Goal: Check status

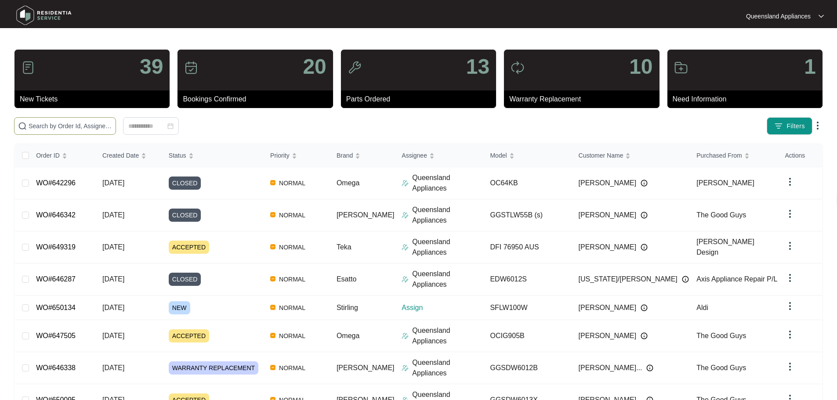
click at [116, 132] on span at bounding box center [65, 126] width 102 height 18
paste input "647273"
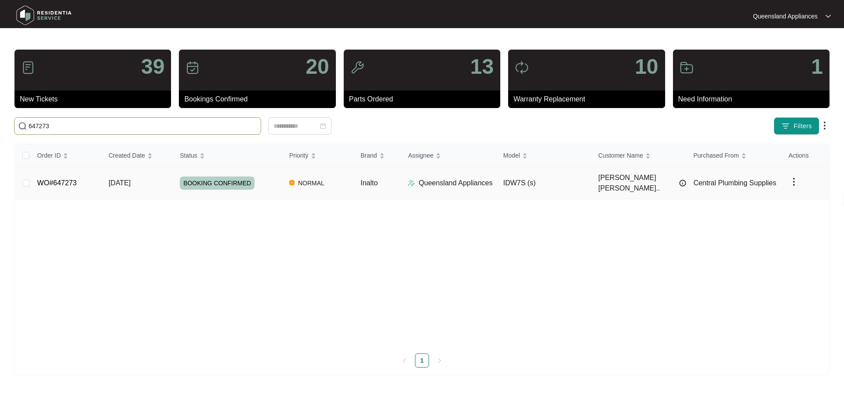
type input "647273"
click at [228, 179] on span "BOOKING CONFIRMED" at bounding box center [217, 183] width 75 height 13
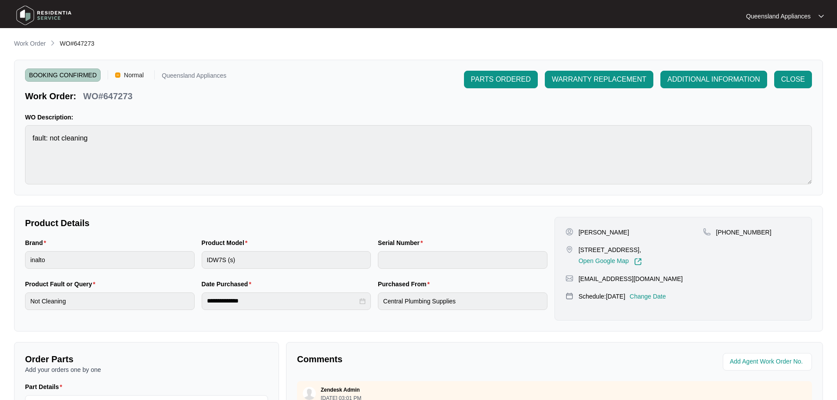
scroll to position [183, 0]
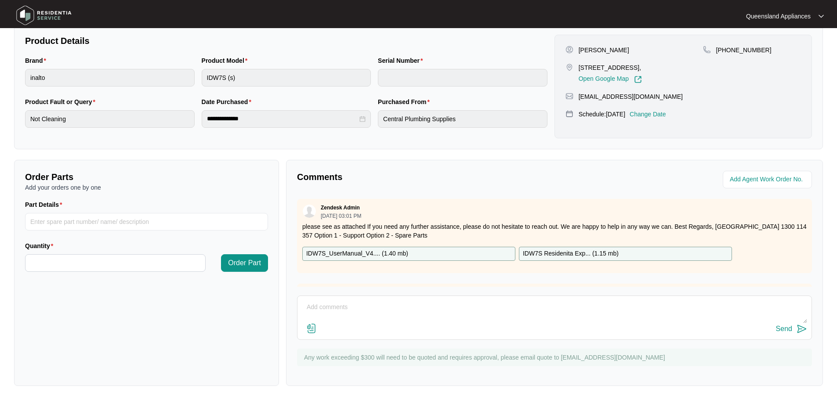
click at [445, 301] on textarea at bounding box center [554, 312] width 505 height 23
paste textarea "Called to Dishwasher not cleaning. Tech attended and found the top spray arm wa…"
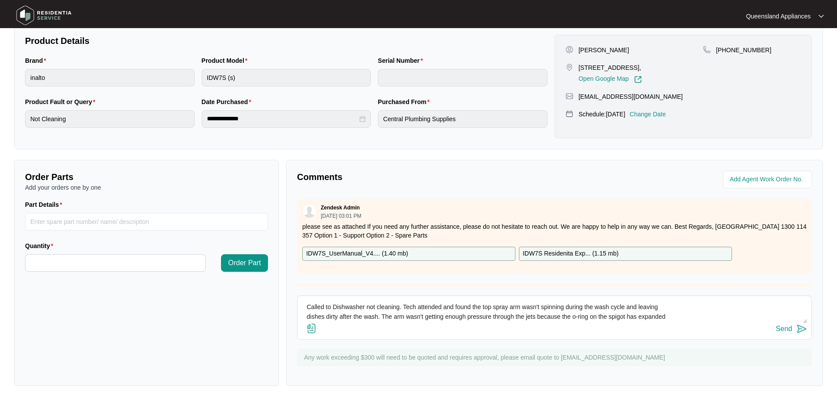
scroll to position [36, 0]
type textarea "Called to Dishwasher not cleaning. Tech attended and found the top spray arm wa…"
click at [797, 326] on img at bounding box center [802, 329] width 11 height 11
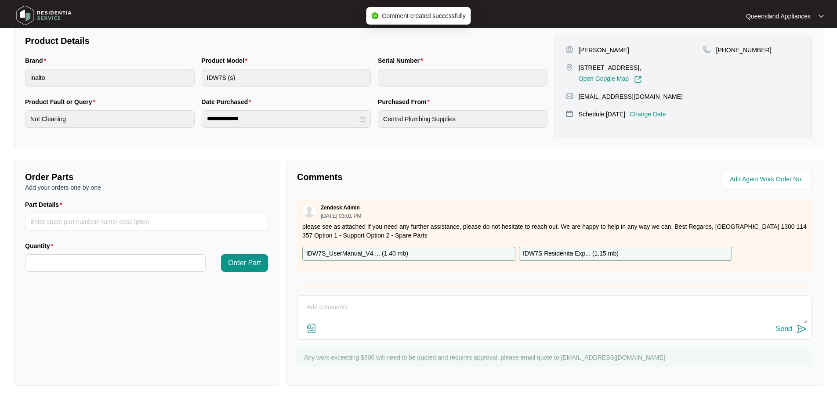
scroll to position [0, 0]
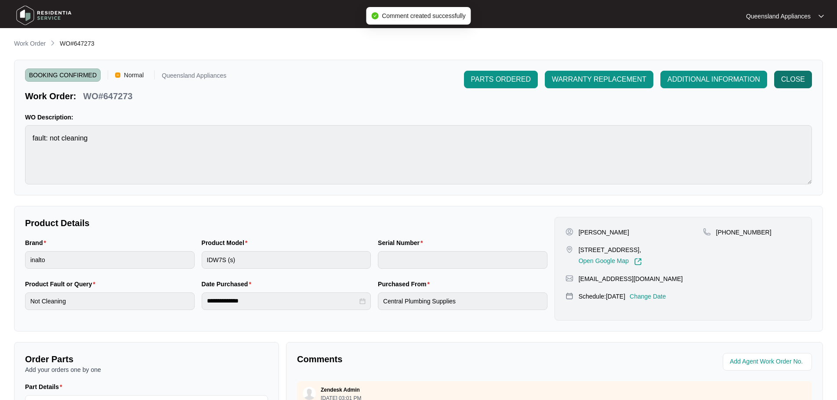
click at [795, 81] on span "CLOSE" at bounding box center [793, 79] width 24 height 11
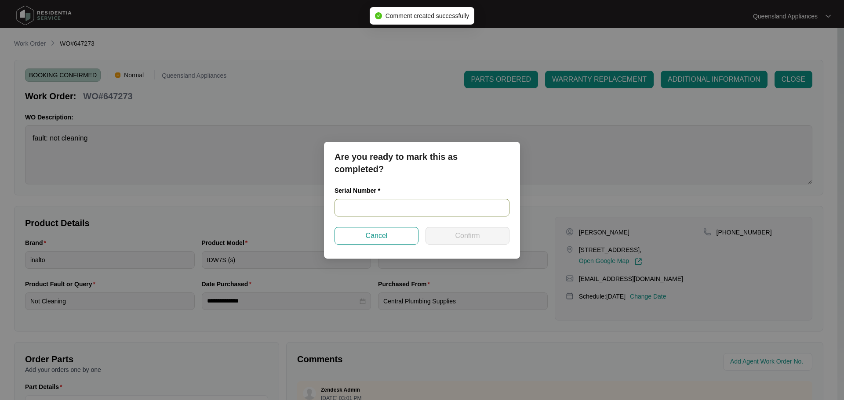
click at [364, 209] on input "text" at bounding box center [421, 208] width 175 height 18
paste input "23104091030100069"
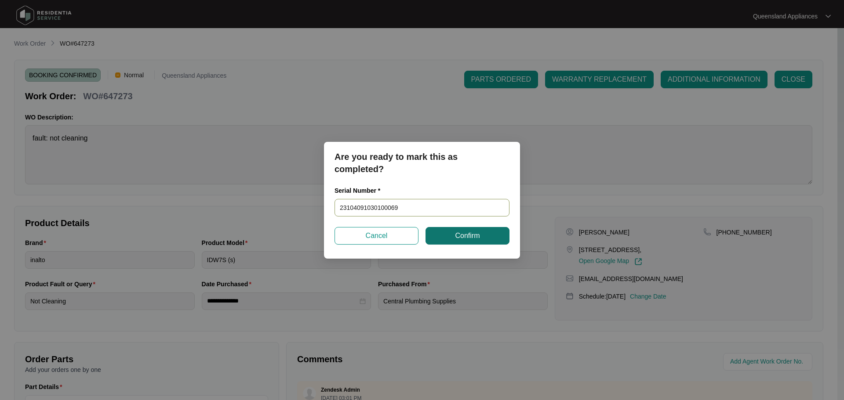
type input "23104091030100069"
click at [477, 243] on button "Confirm" at bounding box center [467, 236] width 84 height 18
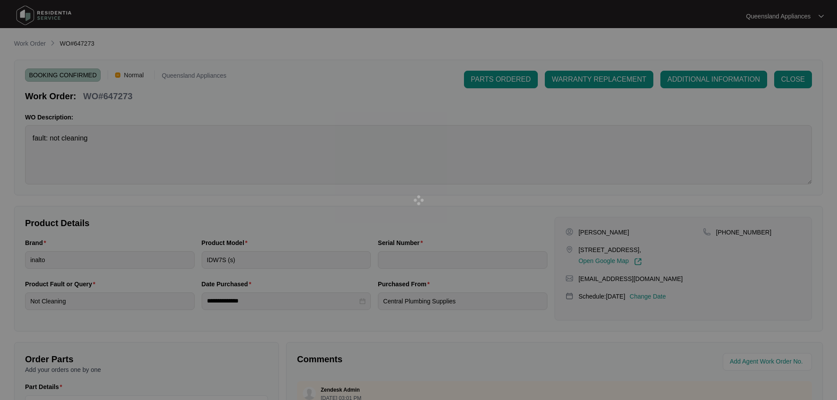
type input "23104091030100069"
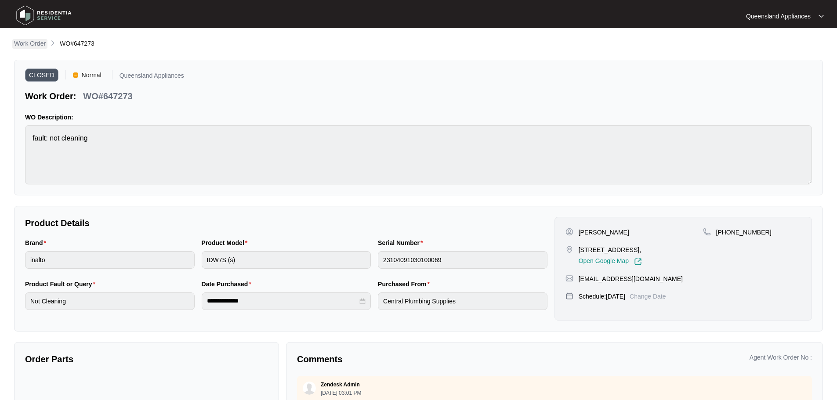
click at [30, 47] on p "Work Order" at bounding box center [30, 43] width 32 height 9
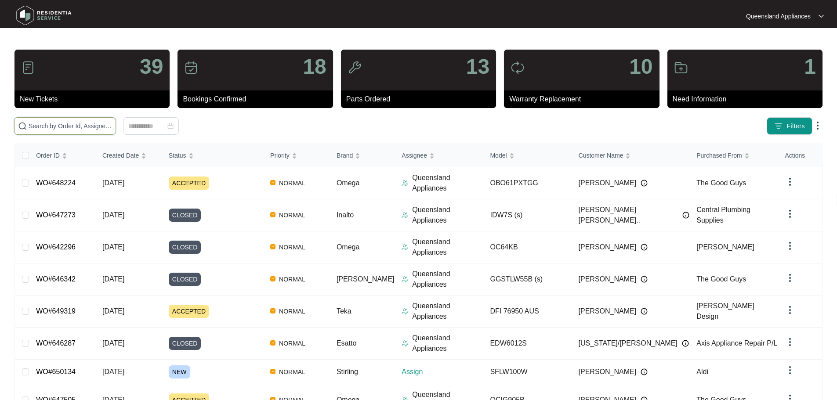
click at [112, 129] on input "text" at bounding box center [71, 126] width 84 height 10
paste input "648224"
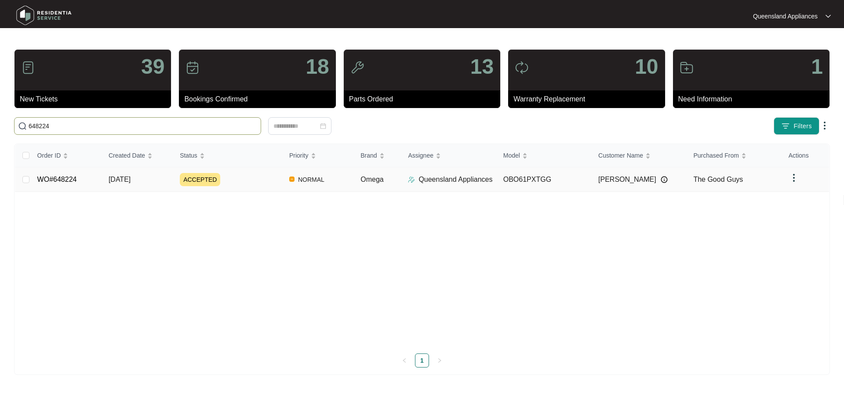
type input "648224"
click at [129, 183] on span "[DATE]" at bounding box center [120, 179] width 22 height 7
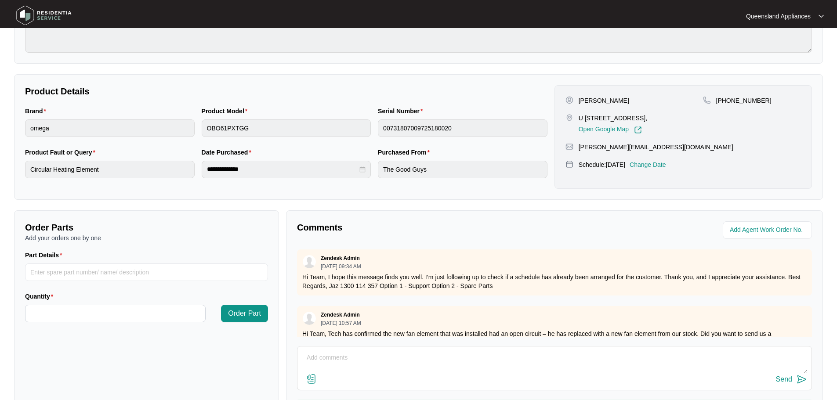
scroll to position [176, 0]
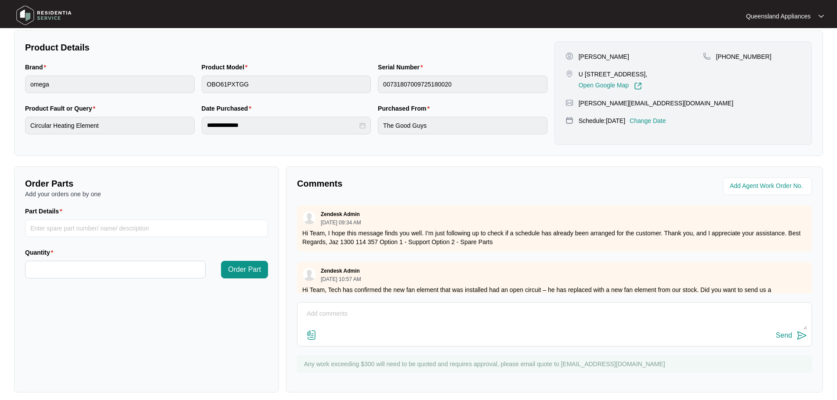
click at [400, 319] on textarea at bounding box center [554, 318] width 505 height 23
paste textarea "Called to oven not heating OBO61PXTGG. Tech attended and found that the new fan…"
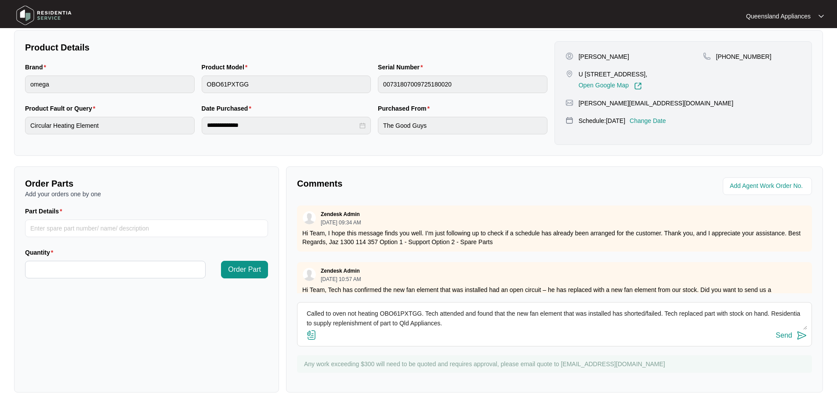
scroll to position [16, 0]
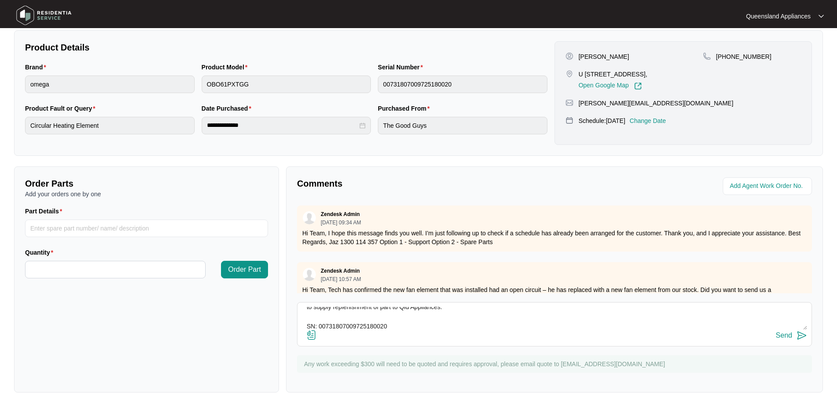
type textarea "Called to oven not heating OBO61PXTGG. Tech attended and found that the new fan…"
click at [802, 333] on img at bounding box center [802, 335] width 11 height 11
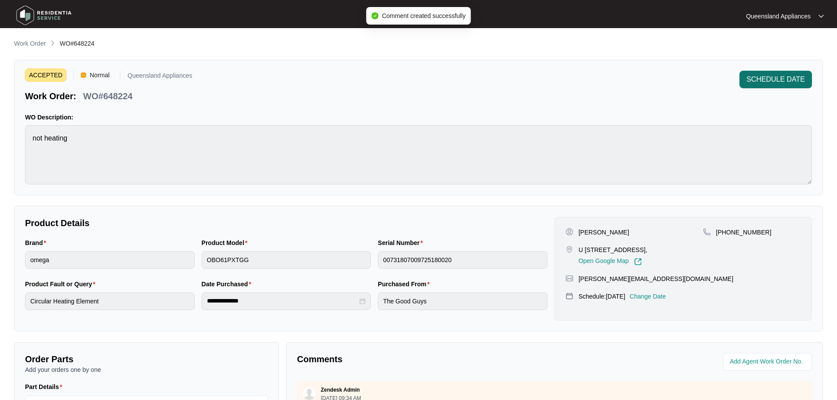
click at [760, 81] on span "SCHEDULE DATE" at bounding box center [776, 79] width 58 height 11
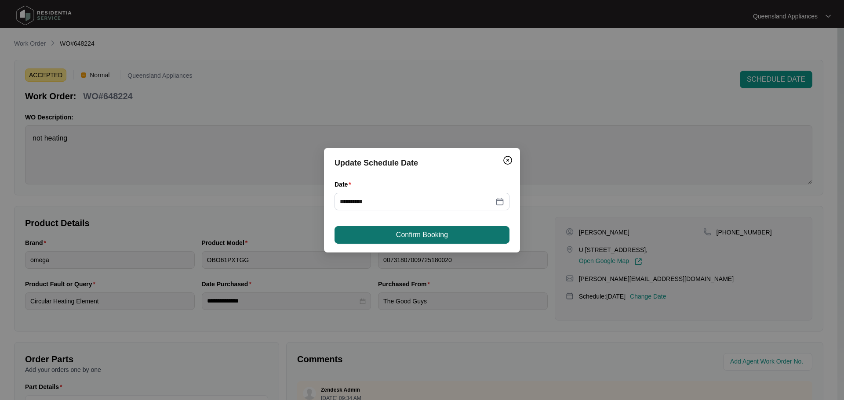
click at [415, 232] on span "Confirm Booking" at bounding box center [422, 235] width 52 height 11
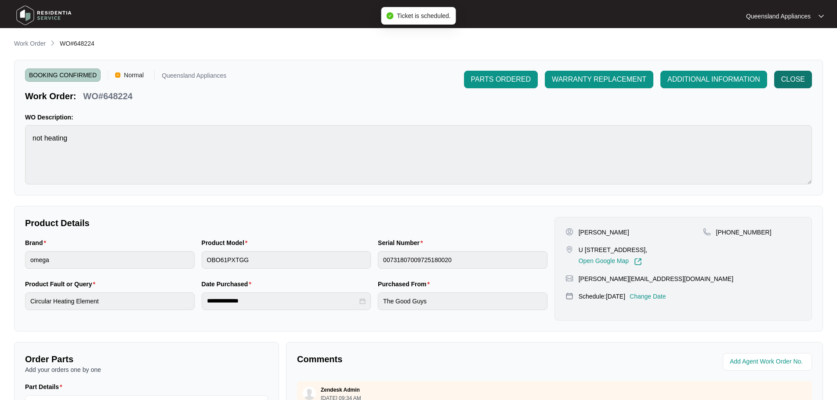
click at [803, 77] on span "CLOSE" at bounding box center [793, 79] width 24 height 11
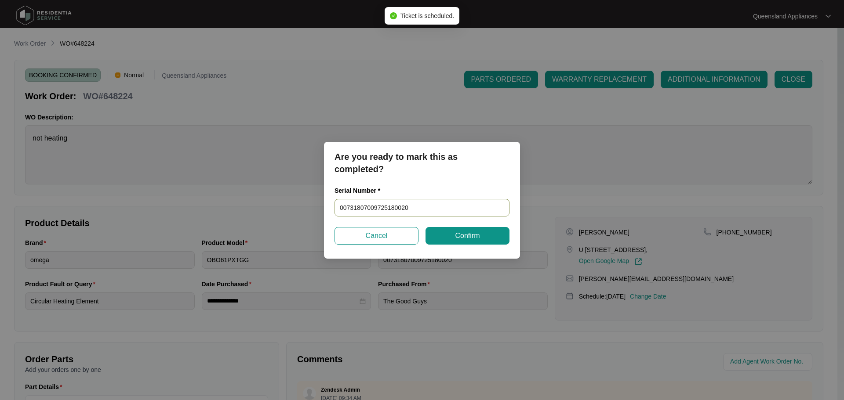
click at [428, 207] on input "00731807009725180020" at bounding box center [421, 208] width 175 height 18
click at [440, 230] on button "Confirm" at bounding box center [467, 236] width 84 height 18
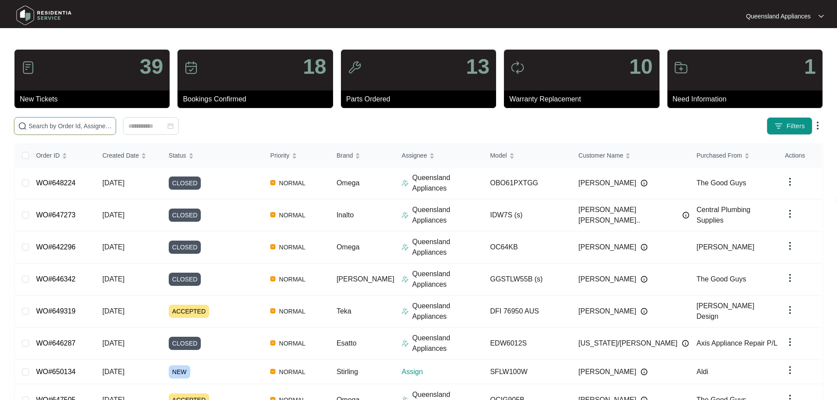
click at [67, 127] on input "text" at bounding box center [71, 126] width 84 height 10
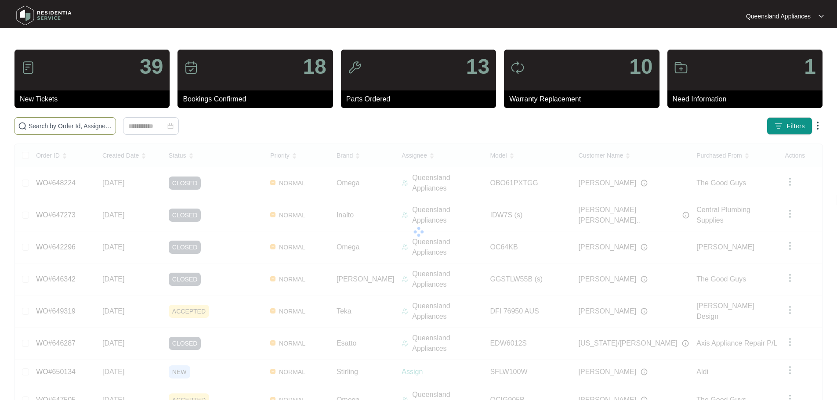
paste input "645906"
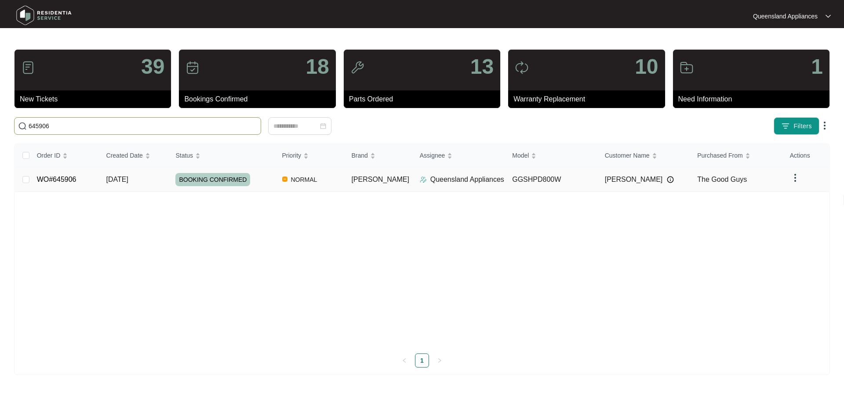
type input "645906"
click at [128, 182] on span "[DATE]" at bounding box center [117, 179] width 22 height 7
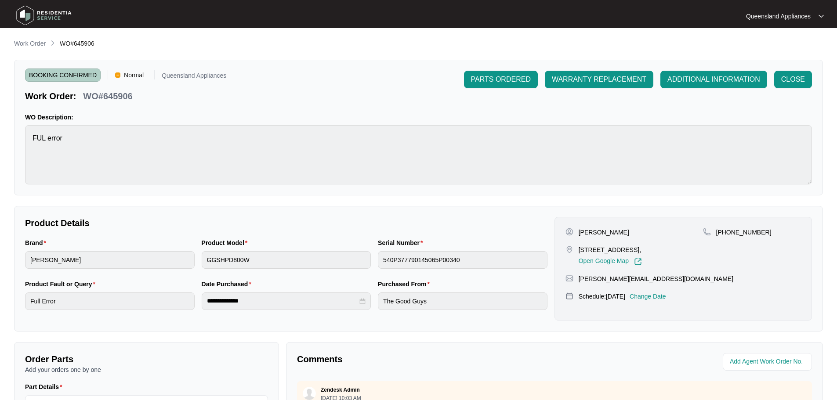
scroll to position [183, 0]
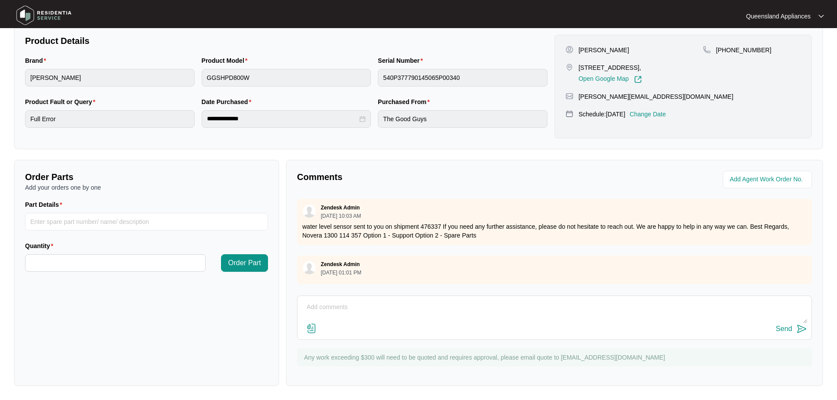
click at [374, 304] on textarea at bounding box center [554, 312] width 505 height 23
paste textarea "Called to Dishwasher displaying FUL Error. Tech attended and confirmed fault wi…"
type textarea "Called to Dishwasher displaying FUL Error. Tech attended and confirmed fault wi…"
click at [804, 330] on img at bounding box center [802, 329] width 11 height 11
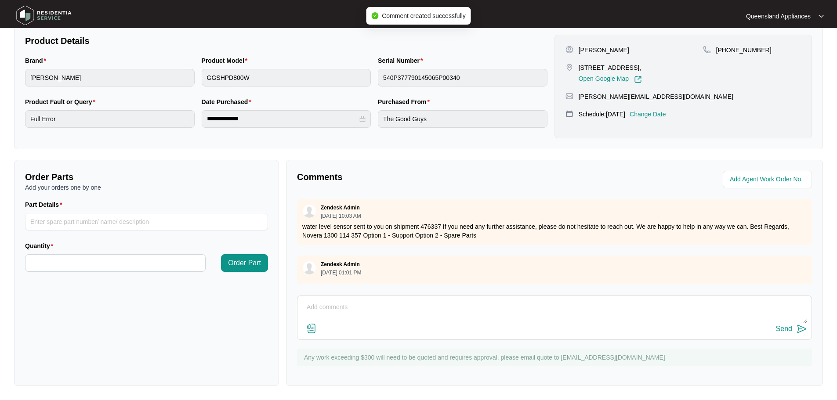
scroll to position [0, 0]
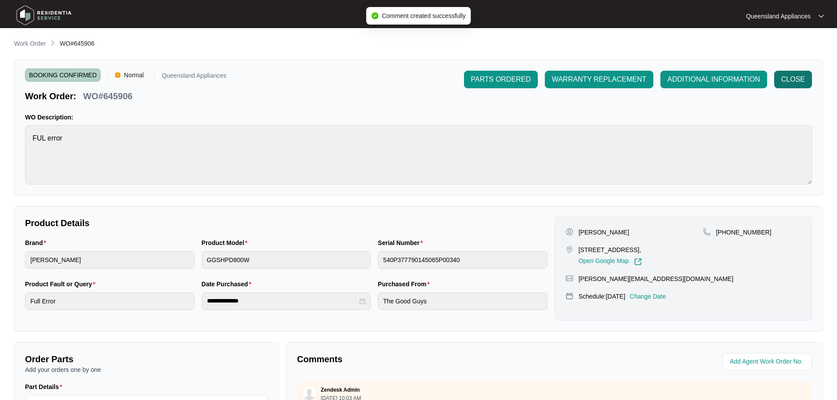
click at [792, 75] on span "CLOSE" at bounding box center [793, 79] width 24 height 11
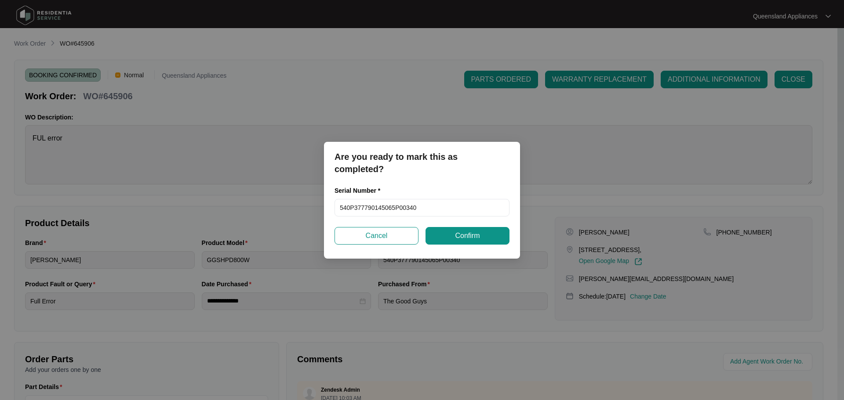
click at [403, 197] on div "Serial Number *" at bounding box center [421, 192] width 175 height 13
click at [402, 211] on input "540P377790145065P00340" at bounding box center [421, 208] width 175 height 18
click at [401, 211] on input "540P377790145065P00340" at bounding box center [421, 208] width 175 height 18
click at [454, 231] on button "Confirm" at bounding box center [467, 236] width 84 height 18
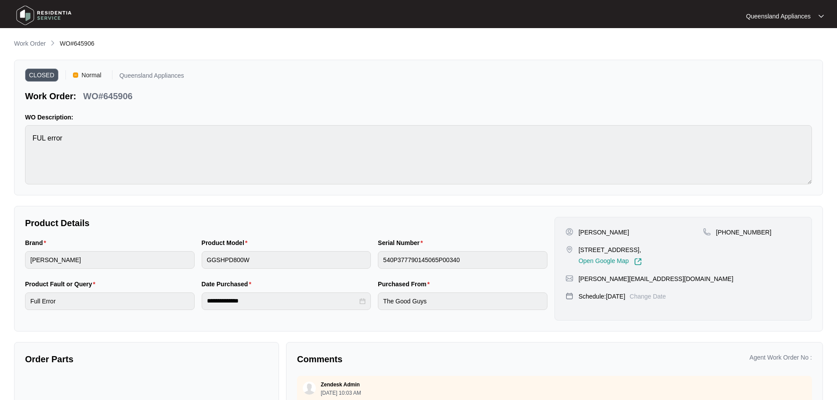
click at [43, 43] on p "Work Order" at bounding box center [30, 43] width 32 height 9
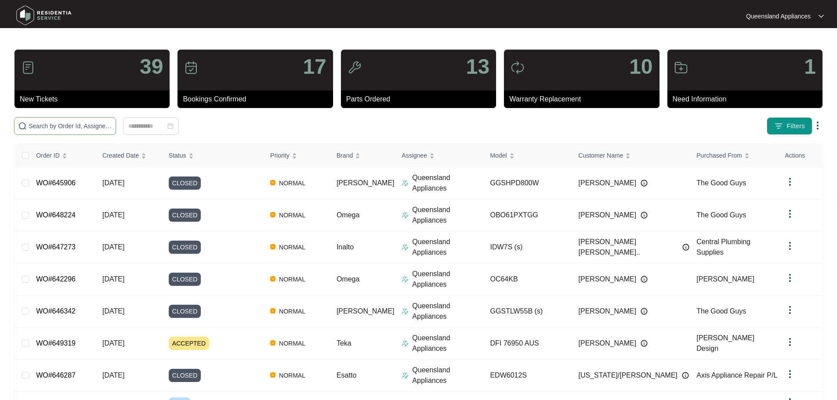
click at [73, 122] on input "text" at bounding box center [71, 126] width 84 height 10
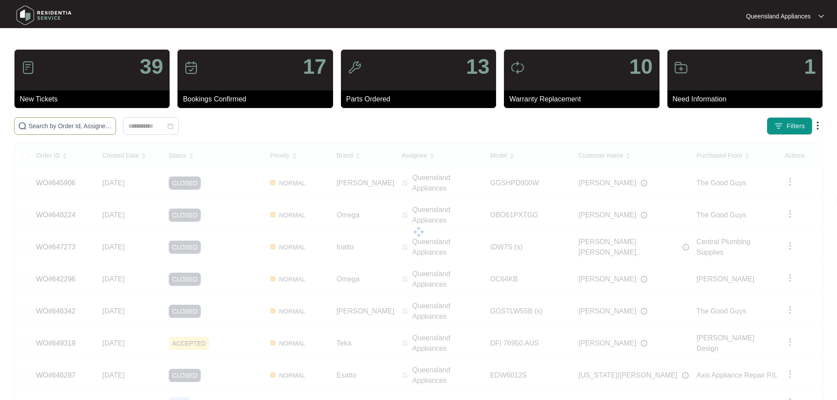
paste input "646582"
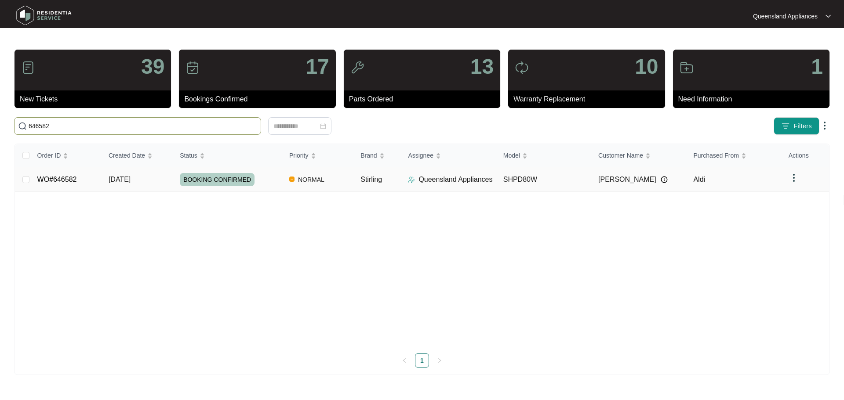
type input "646582"
click at [131, 180] on span "30/09/2025" at bounding box center [120, 179] width 22 height 7
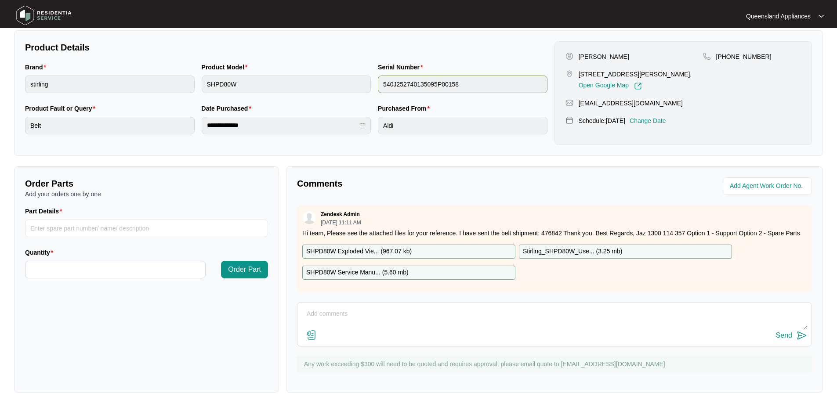
scroll to position [183, 0]
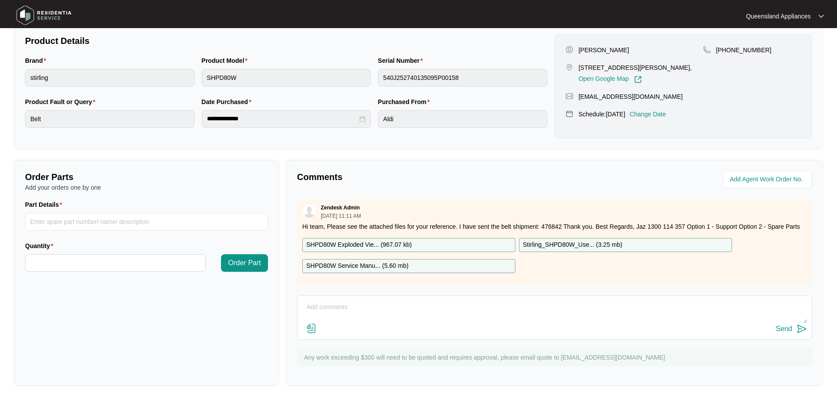
click at [402, 310] on textarea at bounding box center [554, 312] width 505 height 23
paste textarea "Called to dryer not spinning. SHPD80W. Tech attended and confirmed the belt had…"
type textarea "Called to dryer not spinning. SHPD80W. Tech attended and confirmed the belt had…"
click at [800, 326] on img at bounding box center [802, 329] width 11 height 11
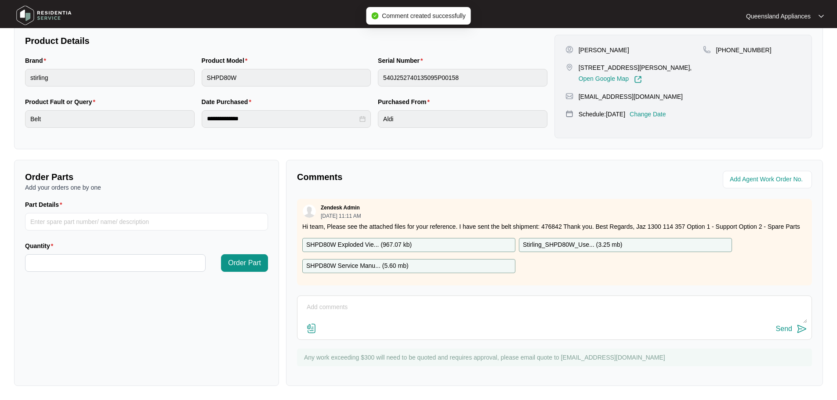
scroll to position [0, 0]
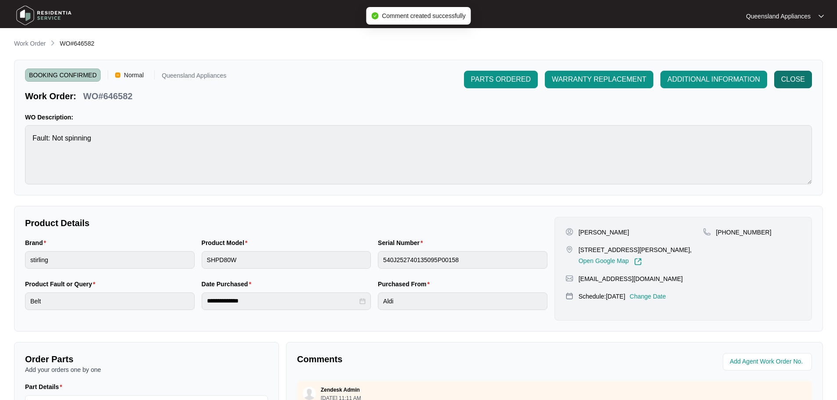
click at [792, 76] on span "CLOSE" at bounding box center [793, 79] width 24 height 11
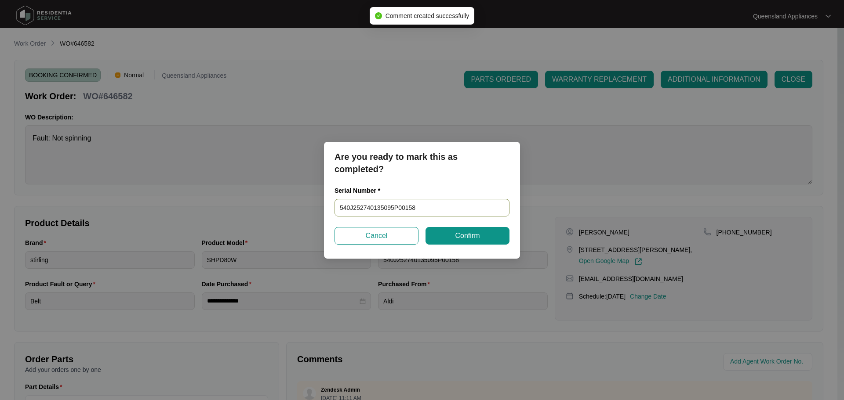
click at [417, 206] on input "540J252740135095P00158" at bounding box center [421, 208] width 175 height 18
click at [463, 232] on span "Confirm" at bounding box center [467, 236] width 25 height 11
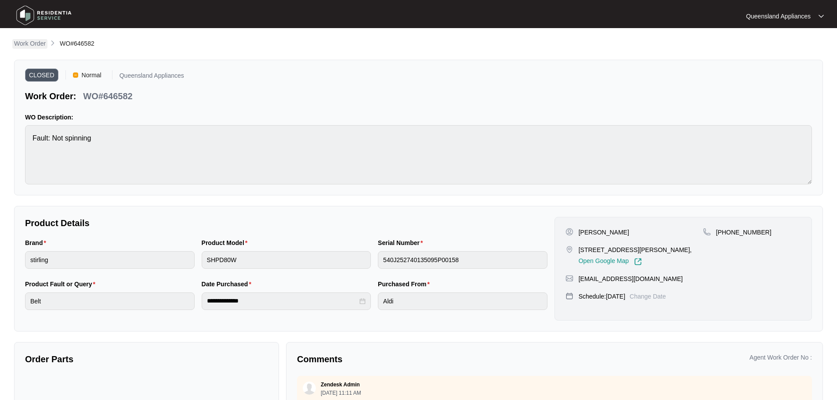
click at [28, 40] on p "Work Order" at bounding box center [30, 43] width 32 height 9
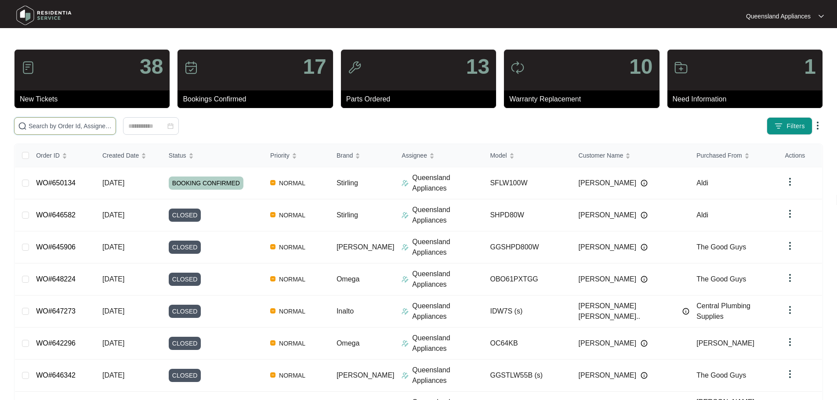
click at [112, 125] on input "text" at bounding box center [71, 126] width 84 height 10
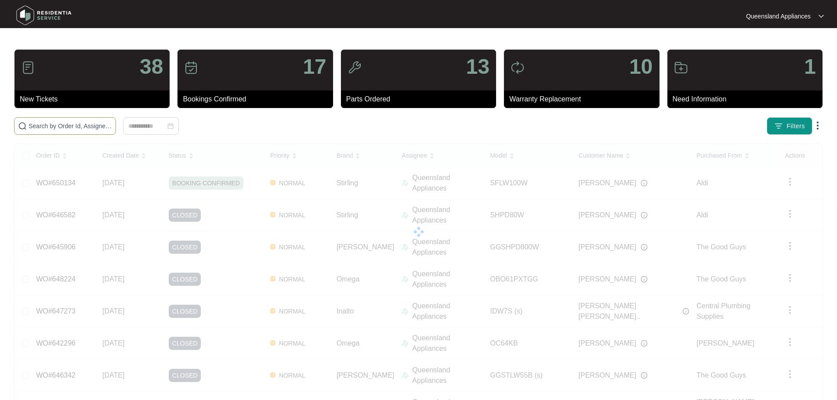
paste input "647704"
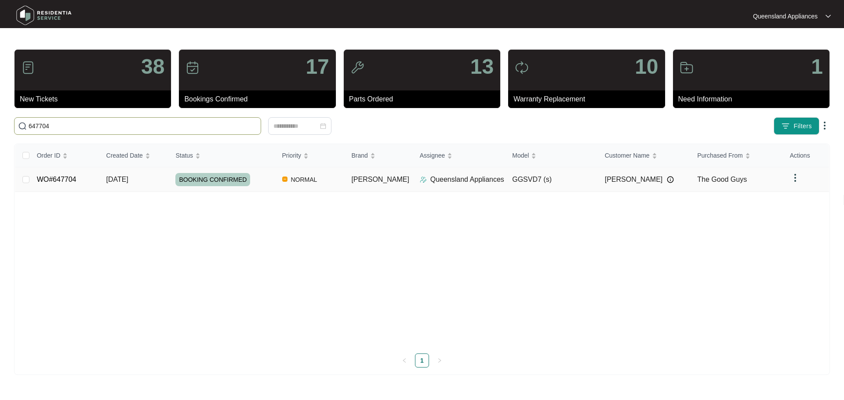
type input "647704"
click at [188, 178] on span "BOOKING CONFIRMED" at bounding box center [212, 179] width 75 height 13
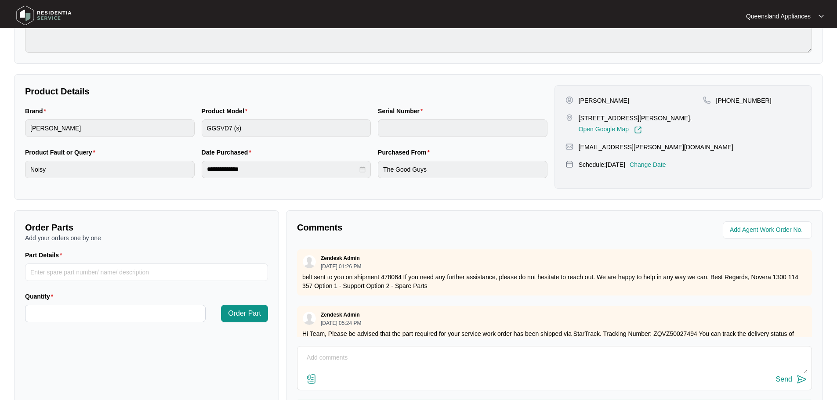
scroll to position [87, 0]
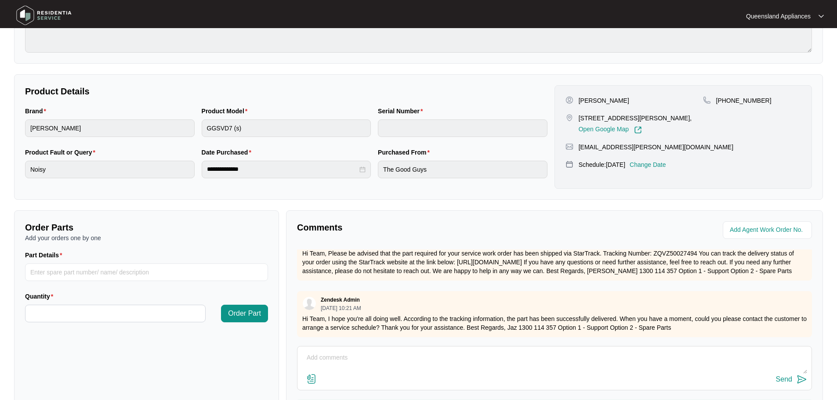
click at [378, 364] on textarea at bounding box center [554, 362] width 505 height 23
paste textarea "Called to dryer not spinning and making a loud noise. Tech attended and confirm…"
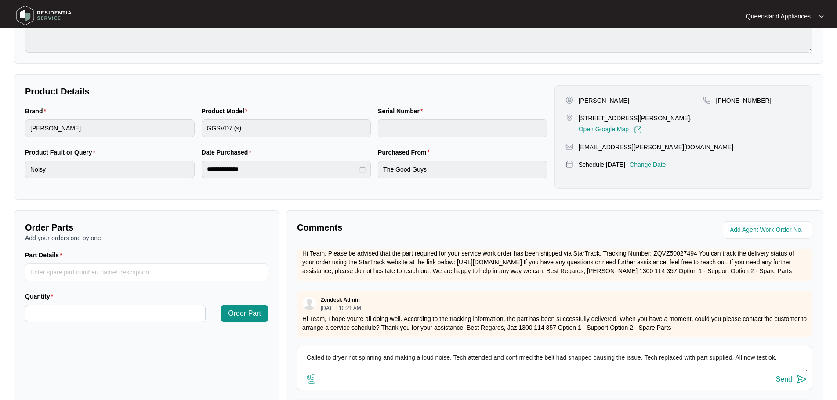
scroll to position [7, 0]
type textarea "Called to dryer not spinning and making a loud noise. Tech attended and confirm…"
click at [806, 378] on img at bounding box center [802, 379] width 11 height 11
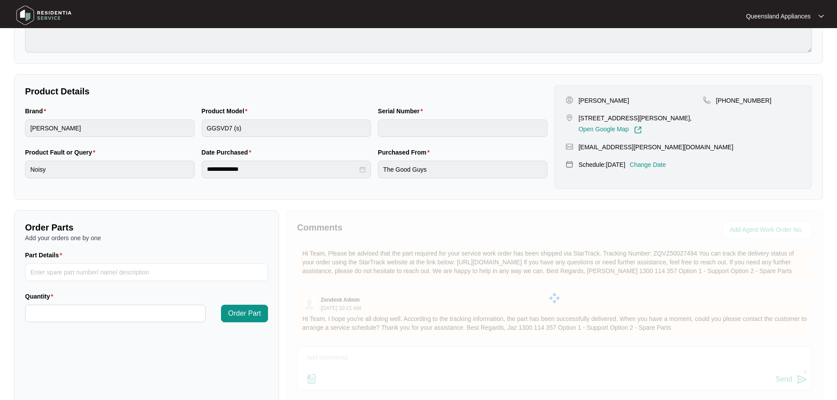
scroll to position [0, 0]
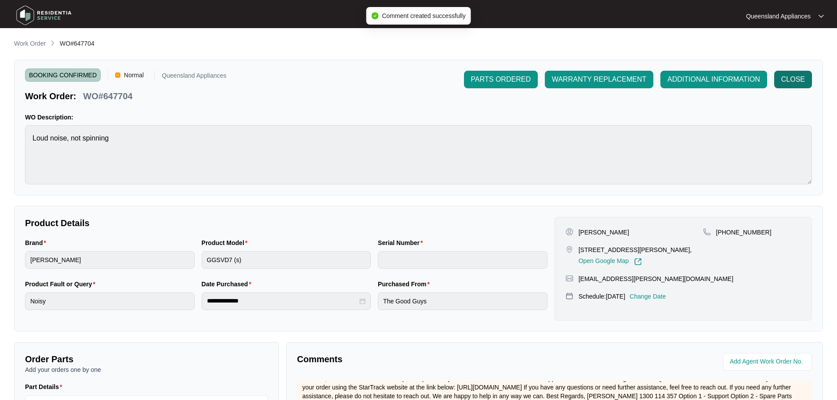
click at [803, 85] on button "CLOSE" at bounding box center [793, 80] width 38 height 18
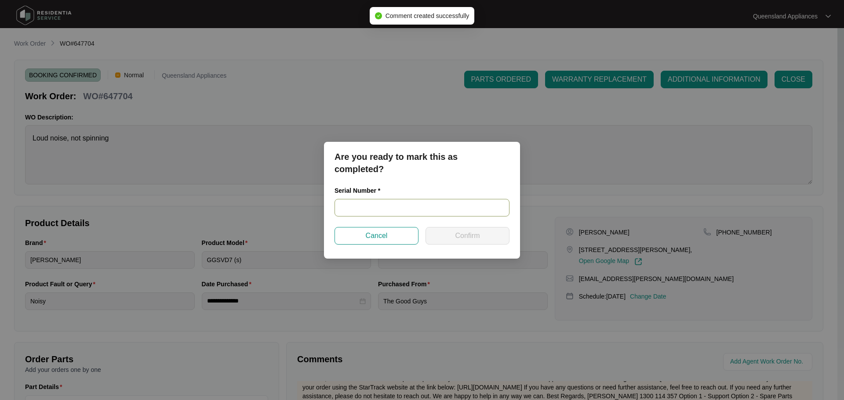
click at [362, 203] on input "text" at bounding box center [421, 208] width 175 height 18
paste input "541U5187001A3075L00106"
type input "541U5187001A3075L00106"
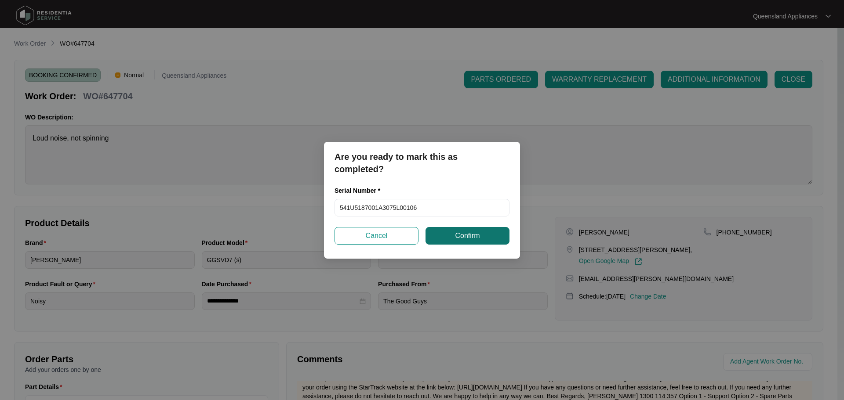
click at [454, 233] on button "Confirm" at bounding box center [467, 236] width 84 height 18
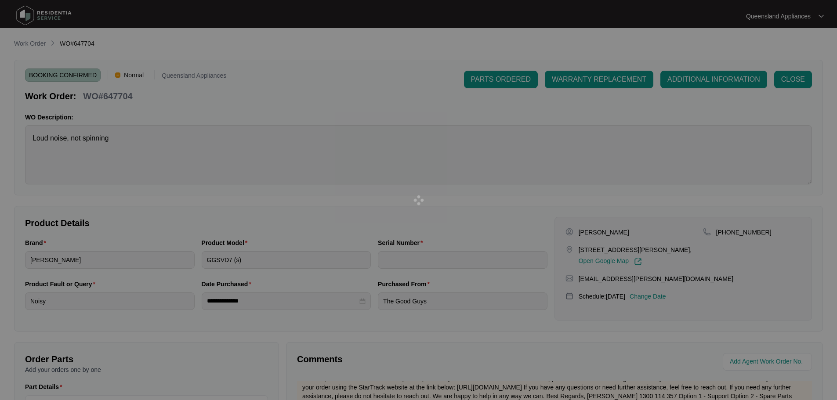
type input "541U5187001A3075L00106"
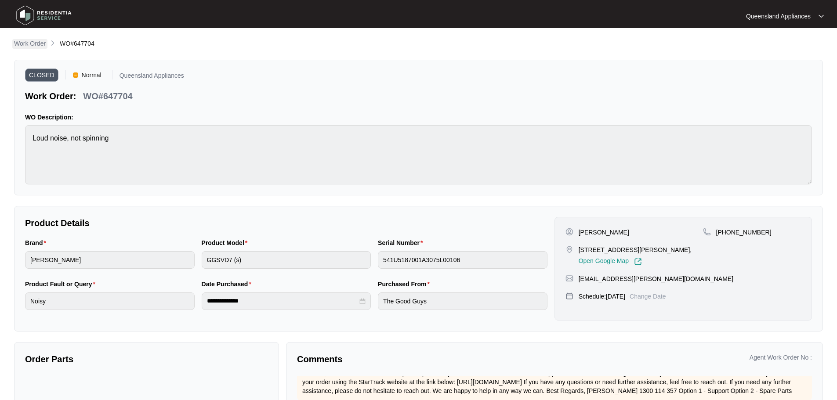
click at [38, 43] on p "Work Order" at bounding box center [30, 43] width 32 height 9
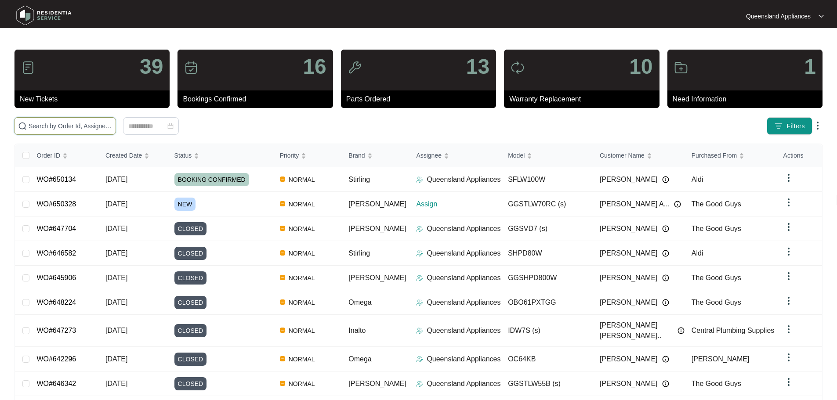
click at [92, 123] on input "text" at bounding box center [71, 126] width 84 height 10
paste input "641039"
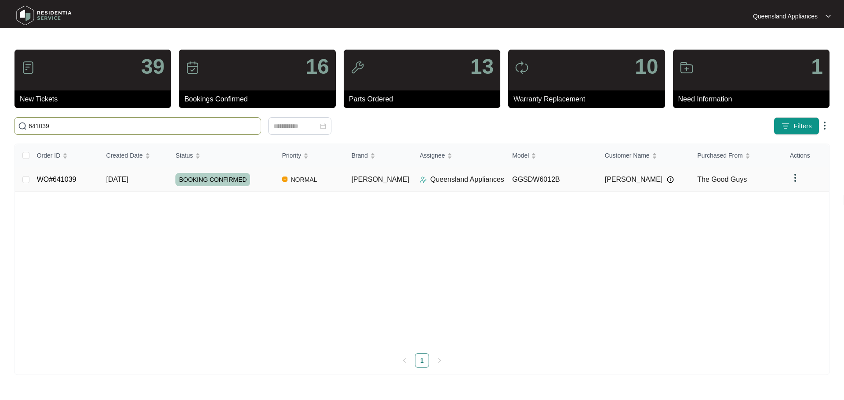
type input "641039"
click at [151, 180] on td "16/09/2025" at bounding box center [133, 179] width 69 height 25
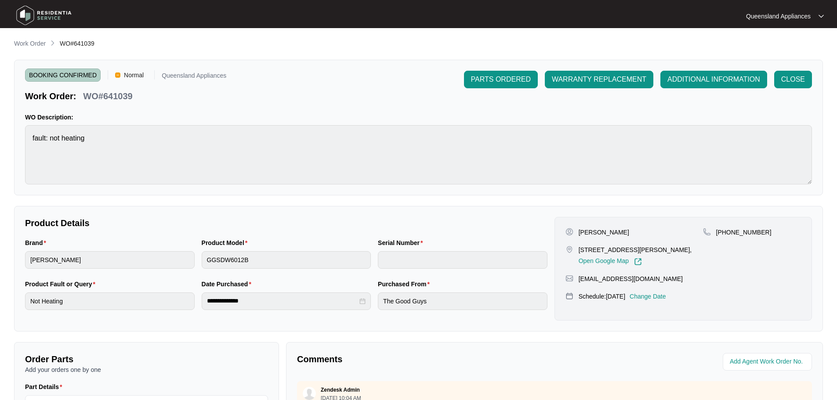
scroll to position [183, 0]
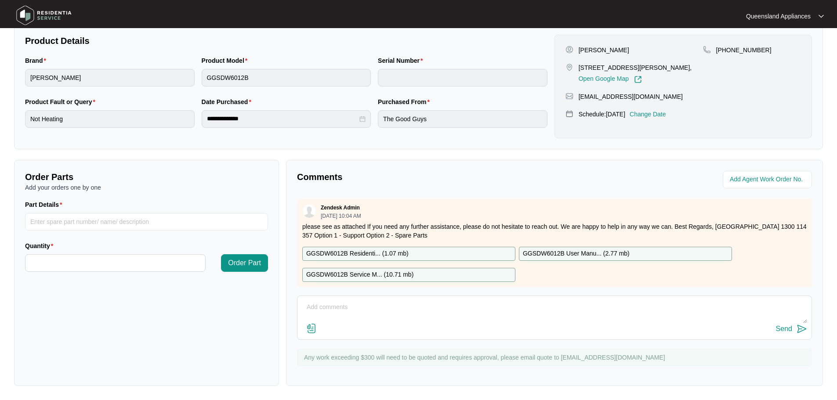
click at [383, 309] on textarea at bounding box center [554, 312] width 505 height 23
paste textarea "Call to Dishwasher Not heating. Tech attended and traced fault to the main PCB …"
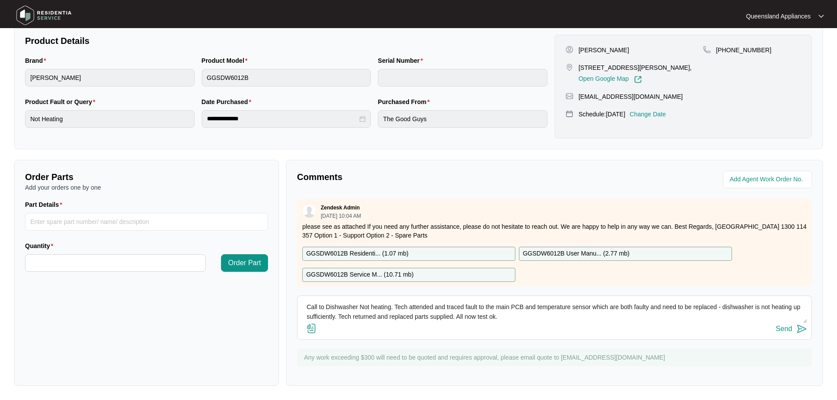
scroll to position [16, 0]
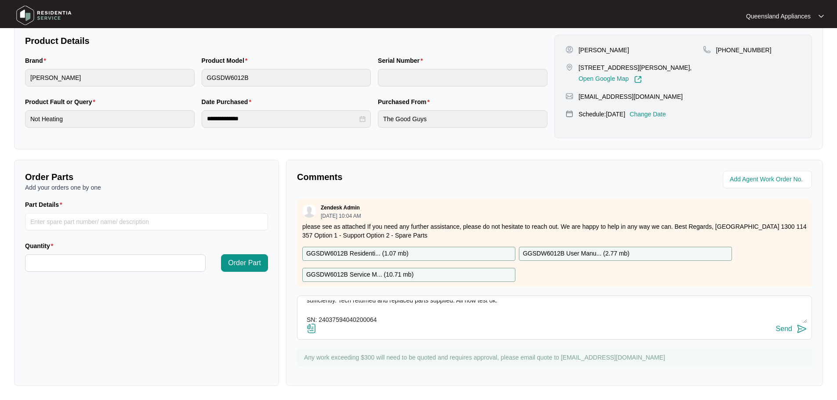
type textarea "Call to Dishwasher Not heating. Tech attended and traced fault to the main PCB …"
click at [800, 329] on img at bounding box center [802, 329] width 11 height 11
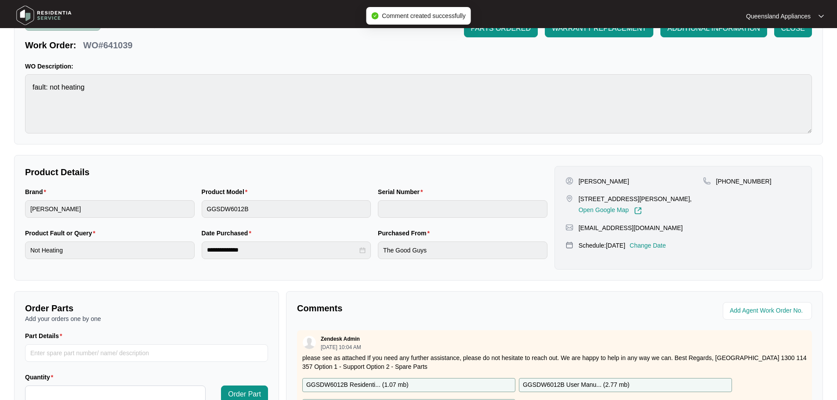
scroll to position [0, 0]
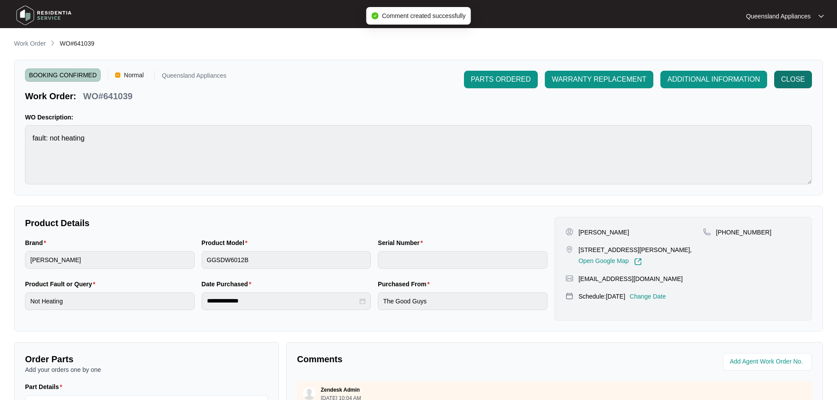
click at [800, 78] on span "CLOSE" at bounding box center [793, 79] width 24 height 11
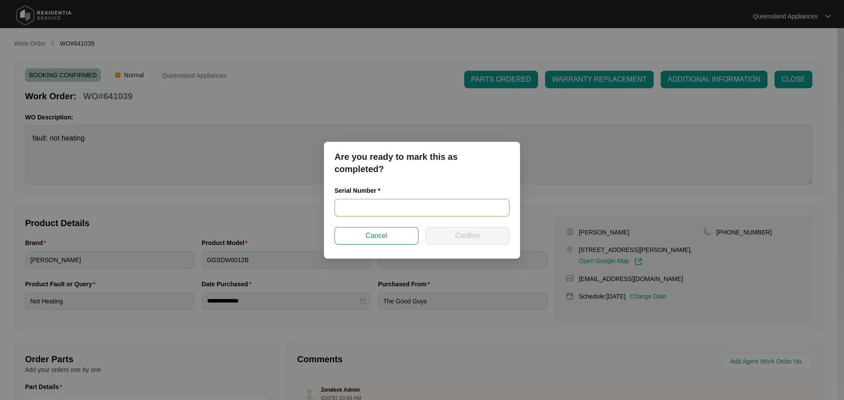
click at [370, 203] on input "text" at bounding box center [421, 208] width 175 height 18
paste input "24037594040200064"
type input "24037594040200064"
click at [472, 226] on div "Serial Number * 24037594040200064" at bounding box center [422, 206] width 182 height 41
click at [476, 236] on span "Confirm" at bounding box center [467, 236] width 25 height 11
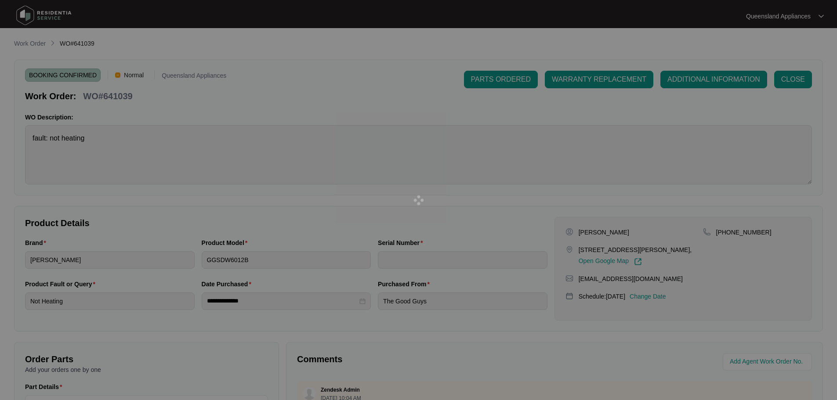
type input "24037594040200064"
